Goal: Book appointment/travel/reservation

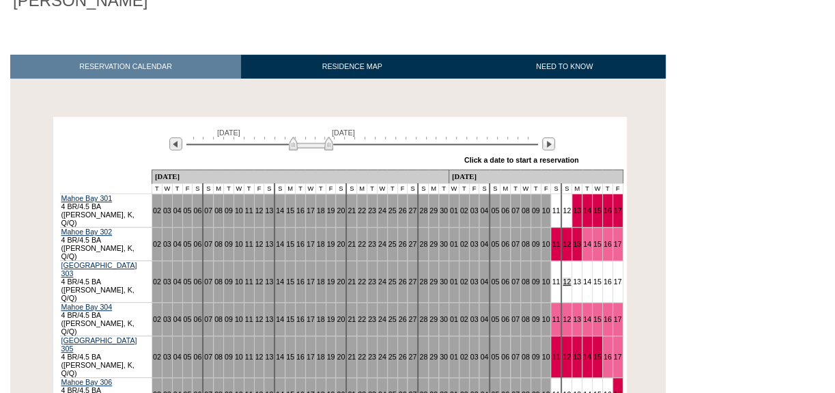
scroll to position [186, 0]
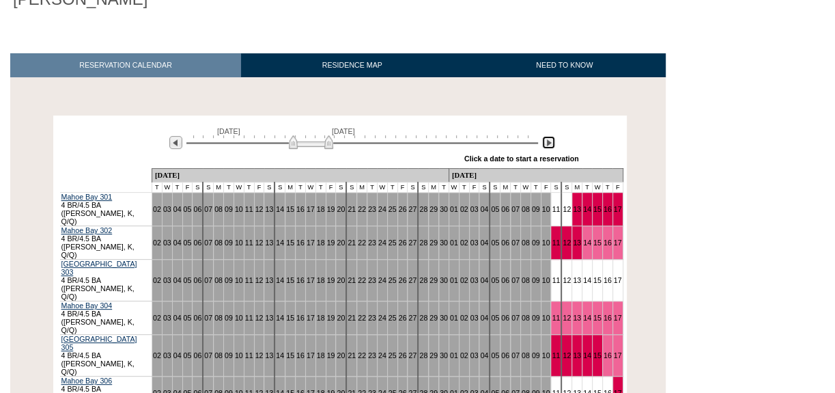
click at [547, 136] on img at bounding box center [548, 142] width 13 height 13
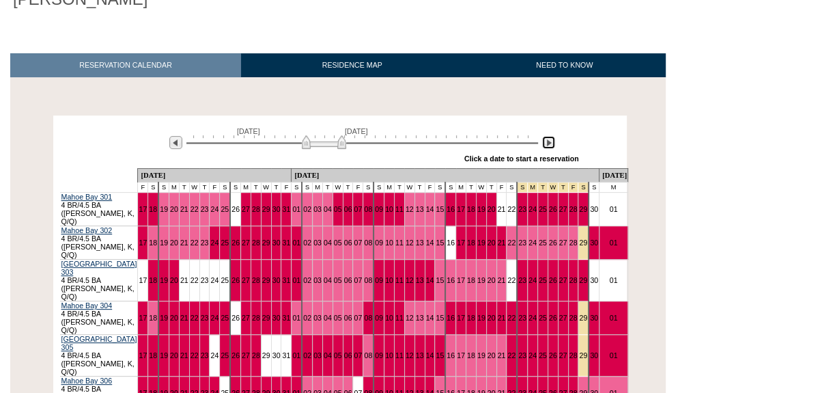
click at [547, 136] on img at bounding box center [548, 142] width 13 height 13
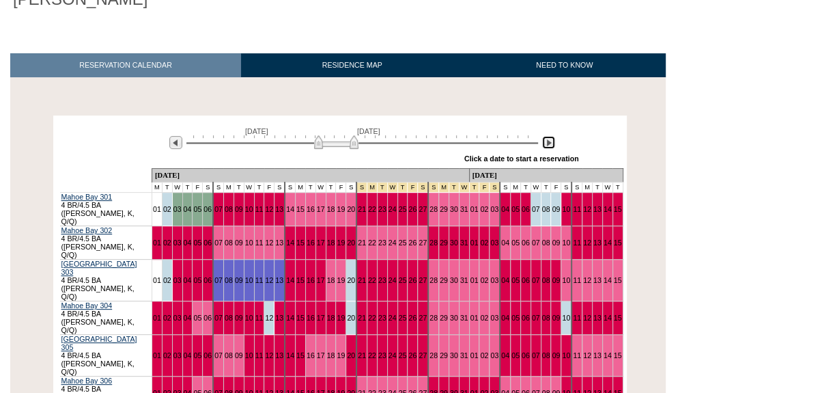
click at [547, 136] on img at bounding box center [548, 142] width 13 height 13
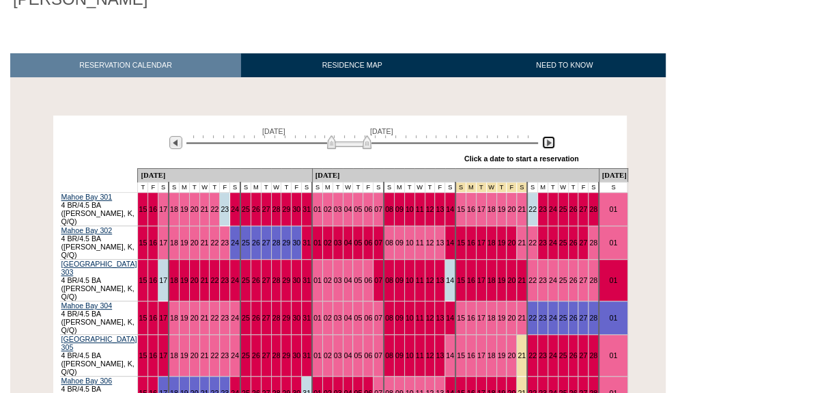
click at [547, 136] on img at bounding box center [548, 142] width 13 height 13
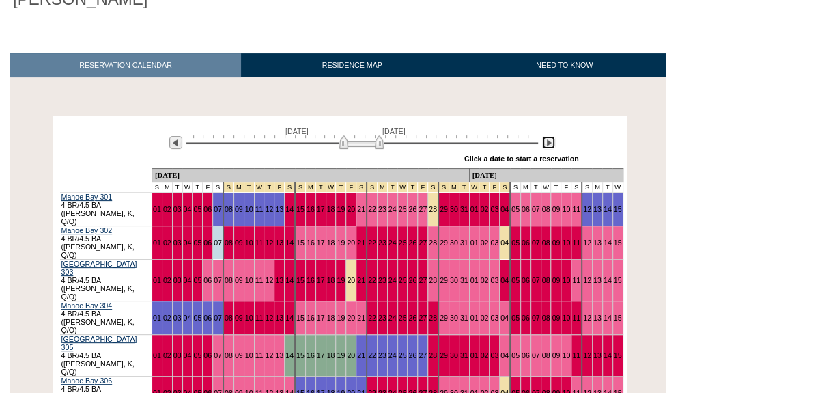
click at [547, 136] on img at bounding box center [548, 142] width 13 height 13
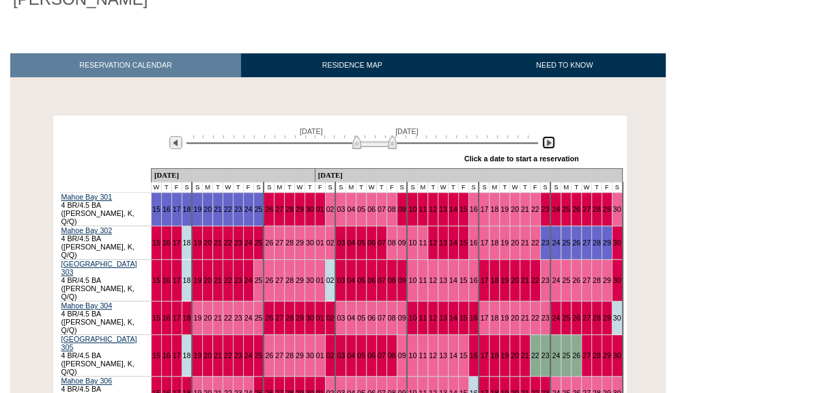
click at [547, 136] on img at bounding box center [548, 142] width 13 height 13
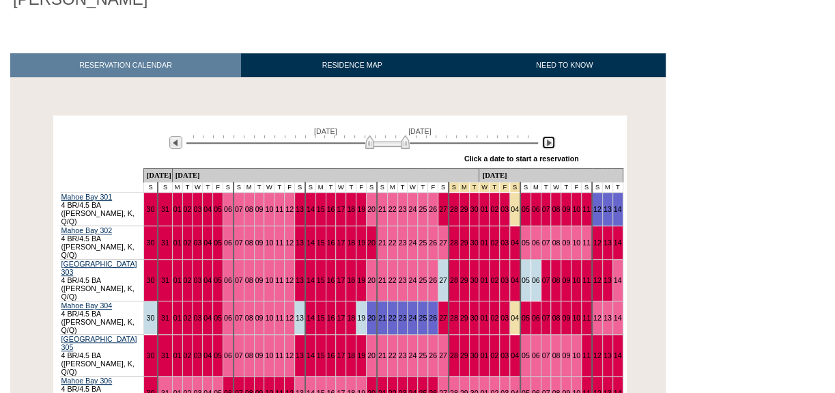
click at [547, 136] on img at bounding box center [548, 142] width 13 height 13
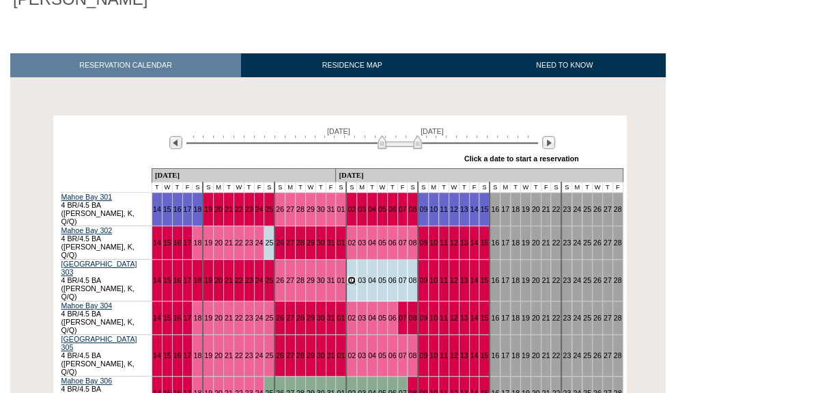
click at [347, 276] on link "02" at bounding box center [351, 280] width 8 height 8
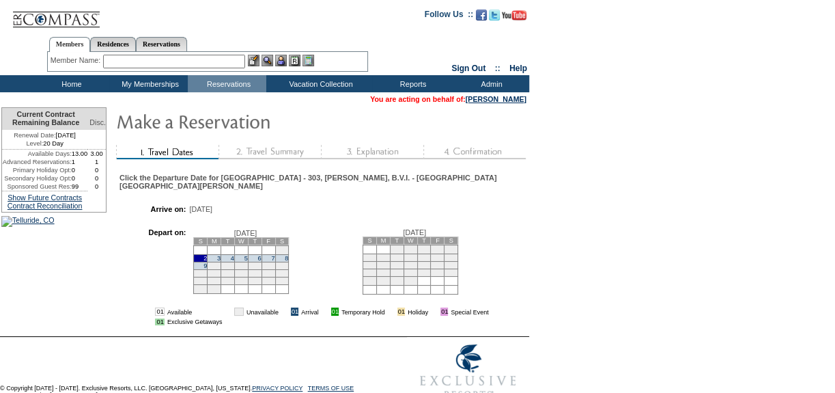
click at [208, 261] on td "9" at bounding box center [201, 265] width 14 height 8
